Goal: Answer question/provide support

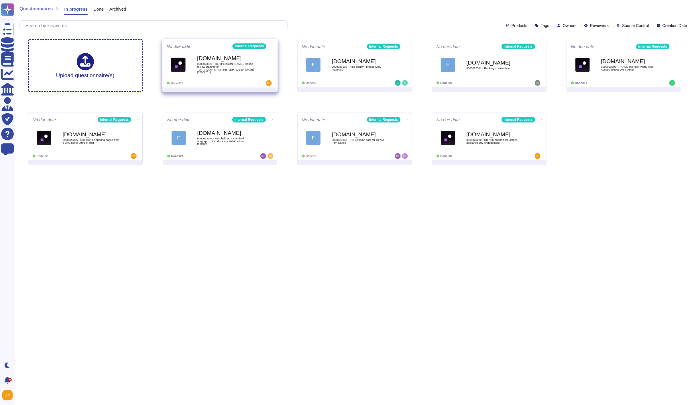
click at [224, 73] on span "0000023529 - RE: [PERSON_NAME], please review staffing for _OFRRDMV_MRM_IRB_LDP…" at bounding box center [226, 67] width 58 height 11
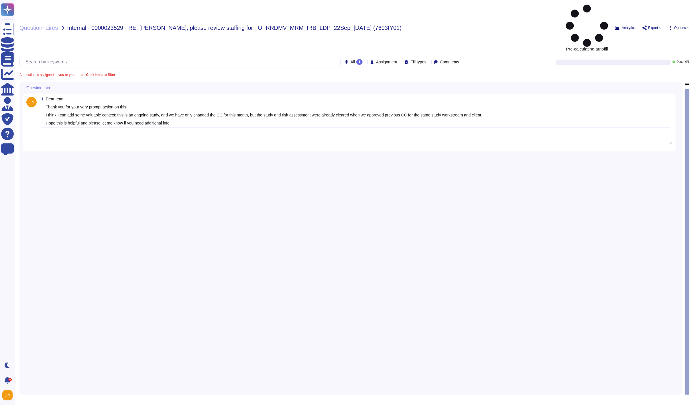
click at [145, 127] on textarea at bounding box center [356, 136] width 634 height 18
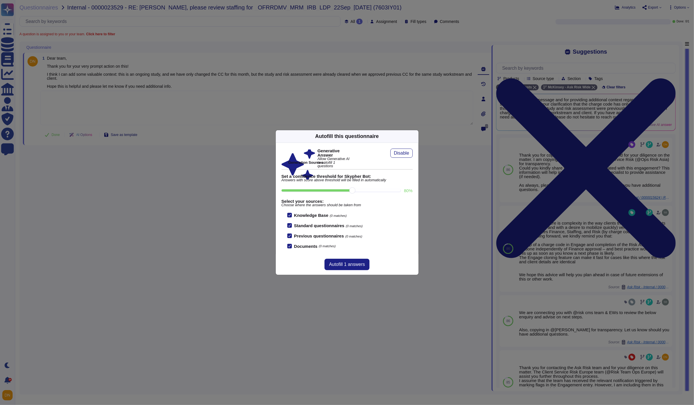
click at [416, 136] on div "Autofill this questionnaire" at bounding box center [347, 136] width 143 height 13
click at [415, 136] on icon at bounding box center [415, 136] width 0 height 0
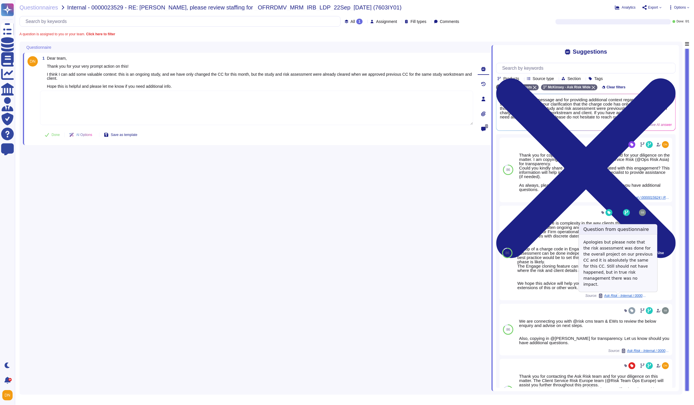
click at [617, 296] on span "Ask Risk - Internal / 0000017305 - RE: [PERSON_NAME], please review staffing fo…" at bounding box center [625, 295] width 43 height 3
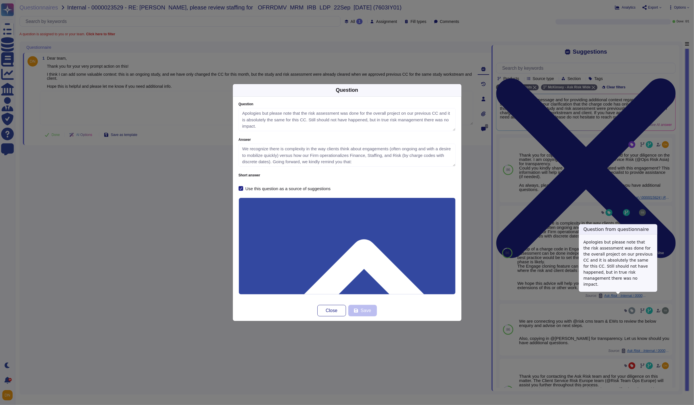
type textarea "Apologies but please note that the risk assessment was done for the overall pro…"
type textarea "We recognize there is complexity in the way clients think about engagements (of…"
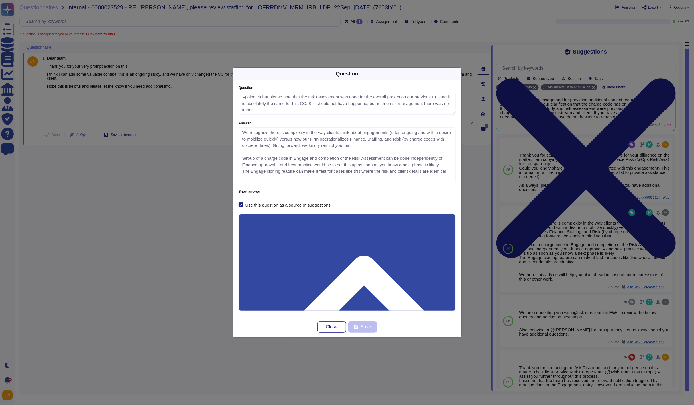
drag, startPoint x: 454, startPoint y: 164, endPoint x: 454, endPoint y: 197, distance: 32.7
click at [454, 197] on div "Question Apologies but please note that the risk assessment was done for the ov…" at bounding box center [347, 146] width 217 height 121
click at [445, 173] on textarea "We recognize there is complexity in the way clients think about engagements (of…" at bounding box center [347, 155] width 217 height 56
drag, startPoint x: 425, startPoint y: 179, endPoint x: 233, endPoint y: 118, distance: 201.4
click at [233, 118] on div "Question Apologies but please note that the risk assessment was done for the ov…" at bounding box center [347, 198] width 229 height 236
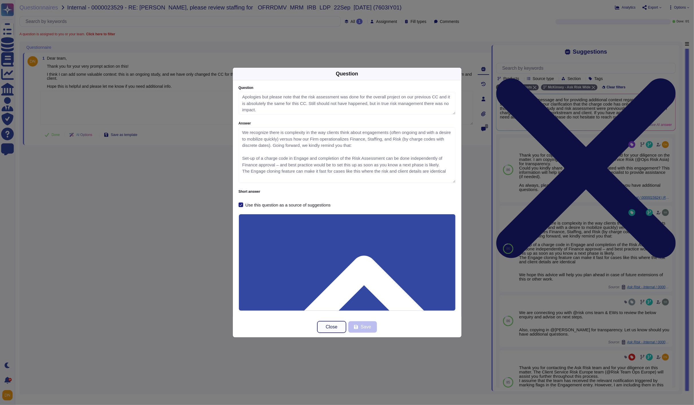
click at [334, 324] on span "Close" at bounding box center [332, 326] width 12 height 5
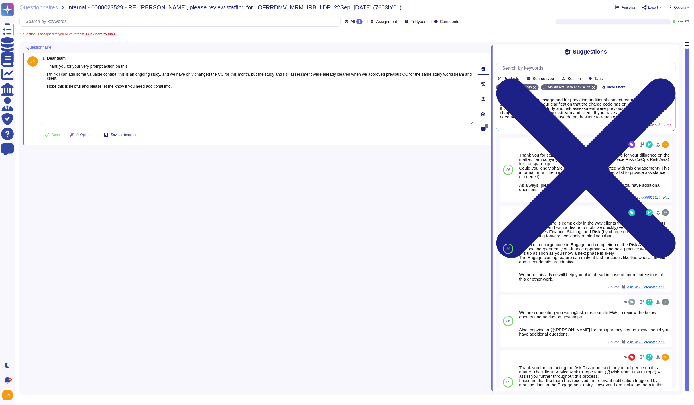
click at [160, 101] on textarea at bounding box center [256, 108] width 433 height 34
paste textarea "We recognize there is complexity in the way clients think about engagements (of…"
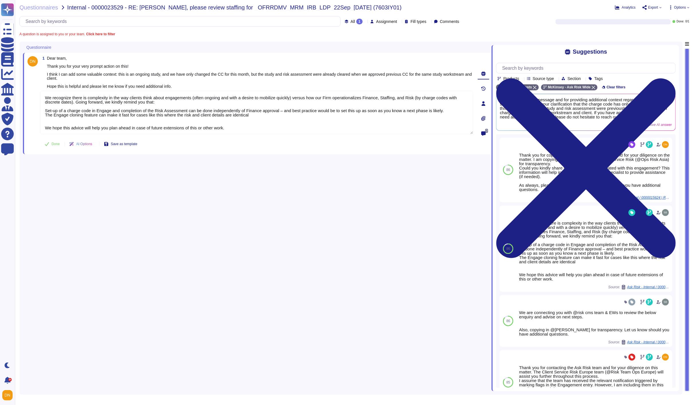
type textarea "We recognize there is complexity in the way clients think about engagements (of…"
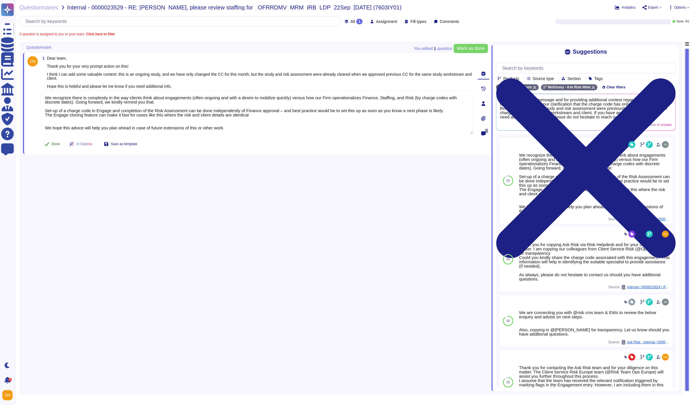
click at [59, 144] on span "Done" at bounding box center [56, 143] width 8 height 3
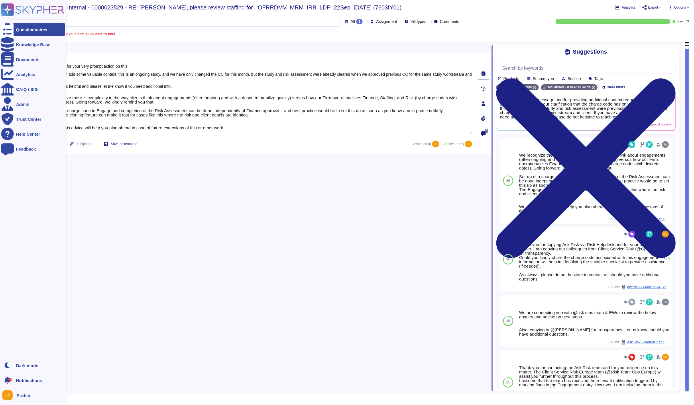
click at [9, 33] on div at bounding box center [7, 29] width 13 height 13
